Goal: Task Accomplishment & Management: Manage account settings

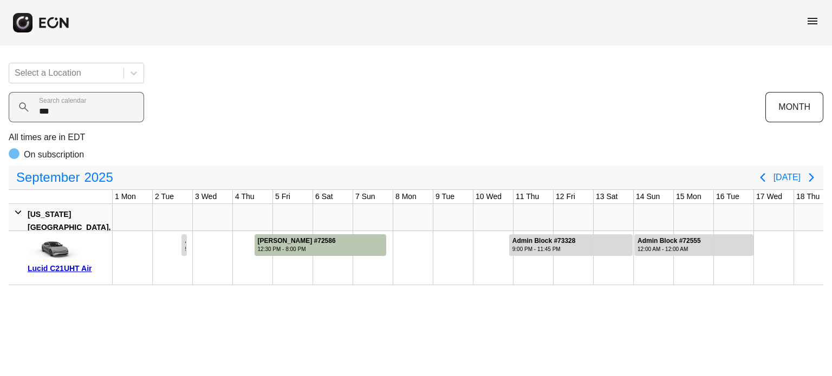
scroll to position [0, 462]
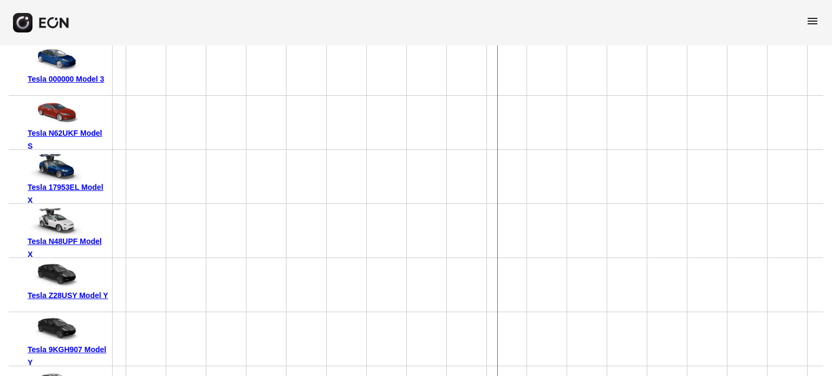
scroll to position [7306, 0]
